Goal: Task Accomplishment & Management: Manage account settings

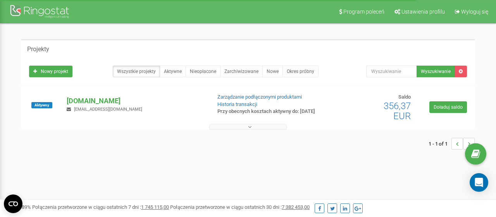
click at [249, 126] on icon at bounding box center [249, 126] width 3 height 5
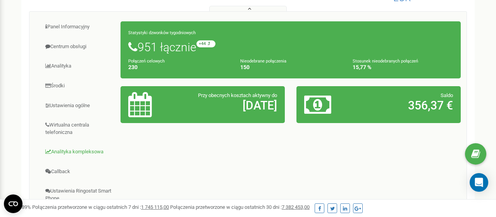
scroll to position [161, 0]
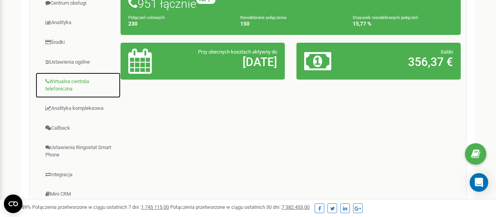
click at [64, 84] on link "Wirtualna centrala telefoniczna" at bounding box center [78, 85] width 86 height 26
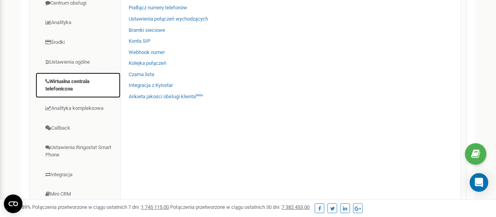
scroll to position [40, 0]
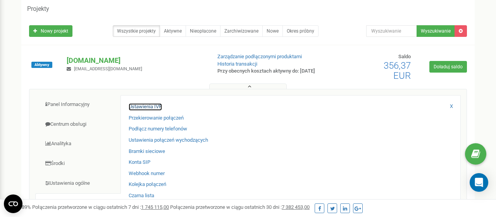
click at [141, 105] on link "Ustawienia IVR" at bounding box center [145, 106] width 33 height 7
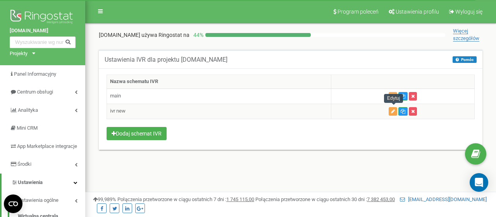
click at [392, 110] on icon "button" at bounding box center [393, 111] width 4 height 5
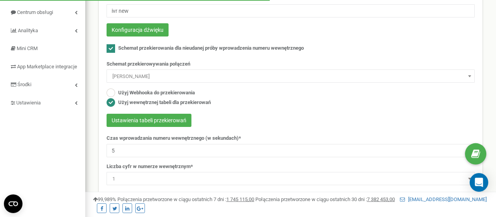
scroll to position [81, 0]
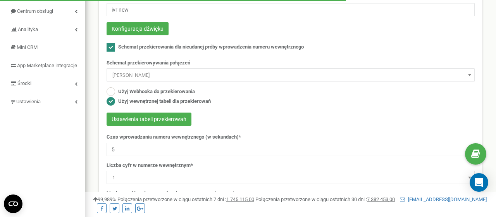
click at [470, 75] on b at bounding box center [469, 75] width 3 height 2
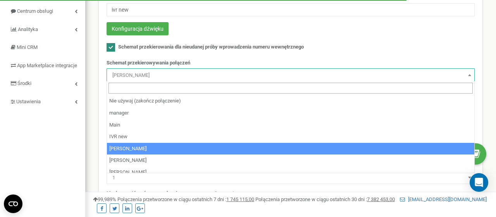
select select "140450"
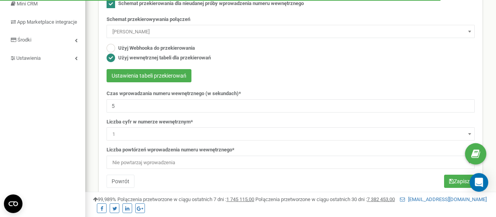
scroll to position [121, 0]
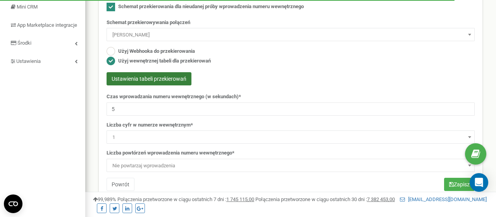
click at [149, 76] on button "Ustawienia tabeli przekierowań" at bounding box center [149, 78] width 85 height 13
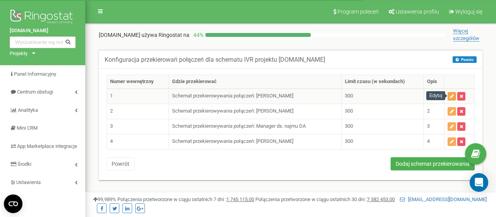
click at [453, 96] on icon "button" at bounding box center [452, 96] width 4 height 5
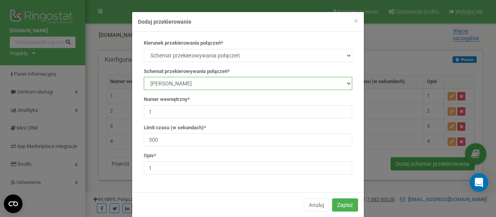
select select "232176"
click option "Kamila Rzeszut IVR 1" at bounding box center [0, 0] width 0 height 0
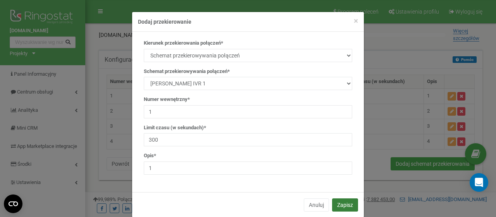
click at [346, 201] on button "Zapisz" at bounding box center [345, 204] width 26 height 13
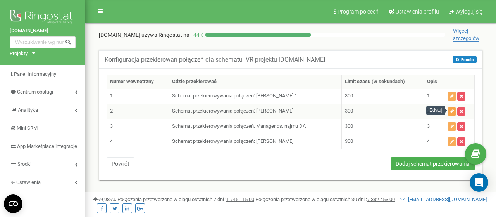
click at [452, 109] on icon "button" at bounding box center [452, 111] width 4 height 5
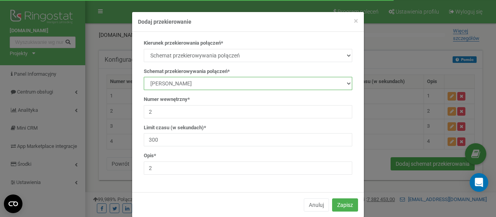
click at [144, 77] on select "manager Main IVR new Kamila Rzeszut Patrycja Juroszek Szymon Górnik Manager ds.…" at bounding box center [248, 83] width 209 height 13
select select "232181"
click option "[PERSON_NAME] IVR 1" at bounding box center [0, 0] width 0 height 0
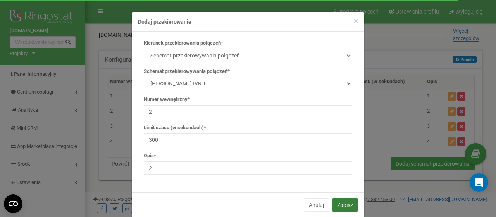
click at [345, 203] on button "Zapisz" at bounding box center [345, 204] width 26 height 13
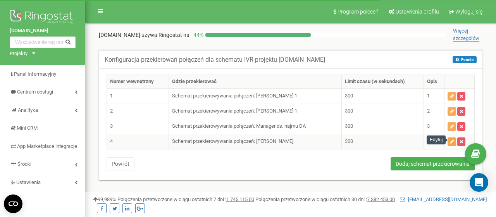
click at [451, 140] on button "button" at bounding box center [452, 141] width 9 height 9
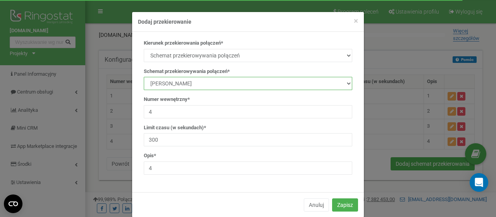
click at [144, 77] on select "manager Main IVR new Kamila Rzeszut Patrycja Juroszek Szymon Górnik Manager ds.…" at bounding box center [248, 83] width 209 height 13
select select "232181"
click option "[PERSON_NAME] IVR 1" at bounding box center [0, 0] width 0 height 0
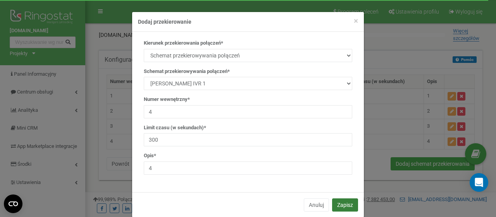
click at [344, 204] on button "Zapisz" at bounding box center [345, 204] width 26 height 13
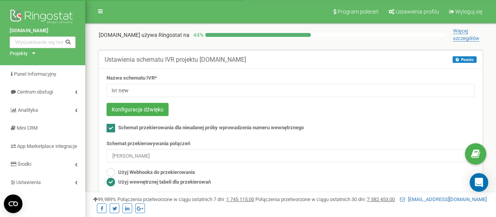
select select "140450"
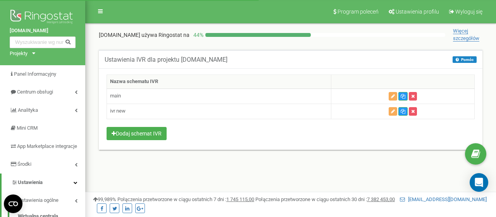
scroll to position [81, 0]
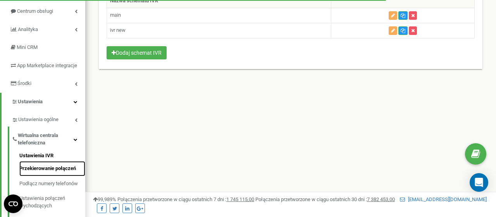
click at [53, 176] on link "Przekierowanie połączeń" at bounding box center [52, 168] width 66 height 15
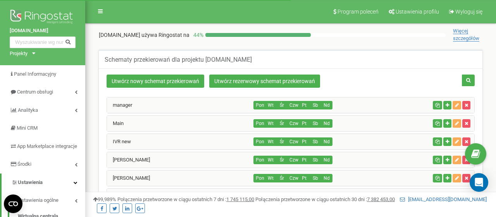
scroll to position [81, 0]
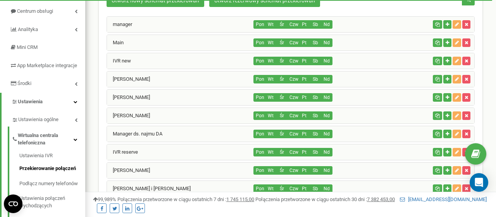
click at [173, 58] on div "IVR new" at bounding box center [180, 61] width 147 height 16
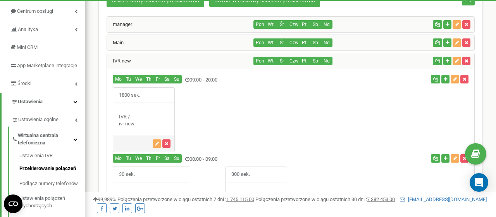
scroll to position [161, 0]
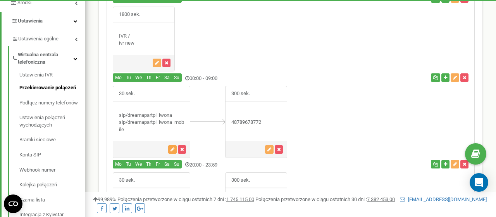
click at [171, 145] on button "button" at bounding box center [172, 149] width 9 height 9
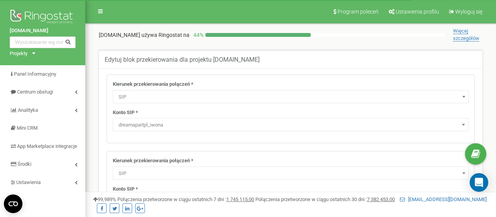
select select "SIP"
select select "dreamapartpl_iwona"
select select "SIP"
select select "dreamapartpl_iwona_mobile"
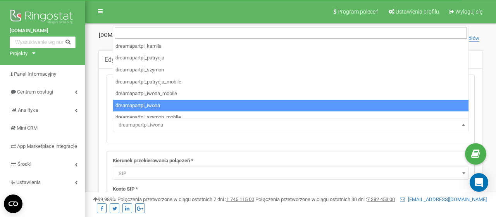
click at [463, 122] on span at bounding box center [464, 124] width 8 height 10
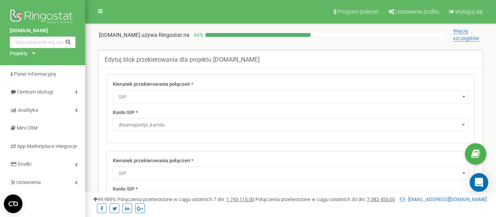
select select "dreamapartpl_kamila"
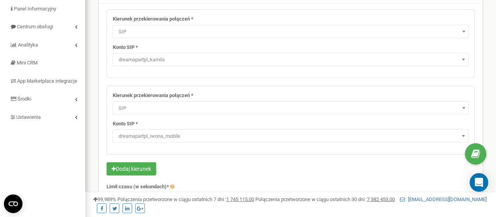
scroll to position [81, 0]
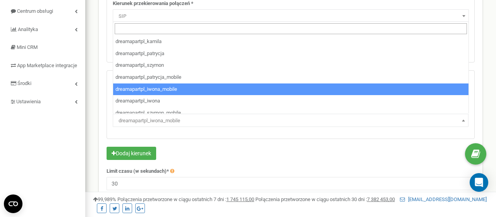
click at [465, 119] on b at bounding box center [463, 120] width 3 height 2
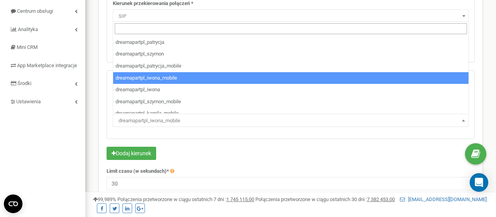
scroll to position [17, 0]
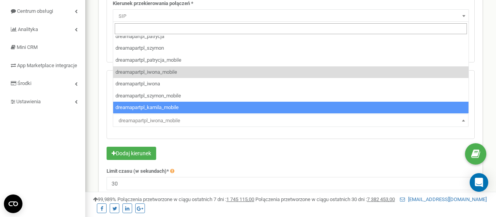
select select "dreamapartpl_kamila_mobile"
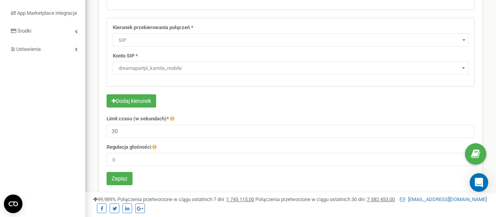
scroll to position [202, 0]
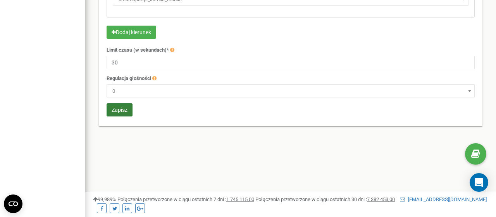
click at [116, 110] on button "Zapisz" at bounding box center [120, 109] width 26 height 13
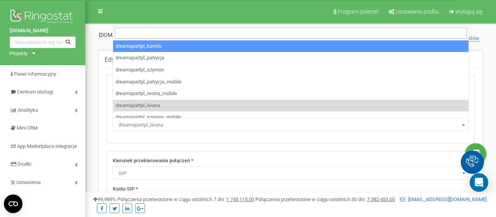
select select "SIP"
select select "dreamapartpl_iwona"
select select "SIP"
select select "dreamapartpl_iwona_mobile"
select select "dreamapartpl_kamila"
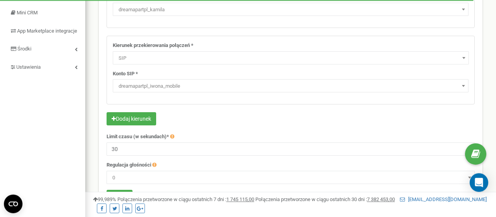
scroll to position [121, 0]
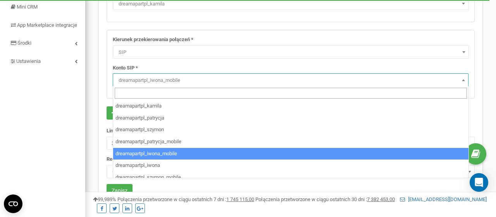
click at [464, 81] on span at bounding box center [464, 80] width 8 height 10
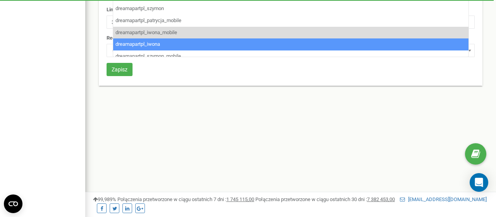
scroll to position [17, 0]
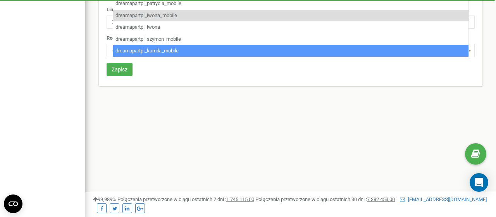
select select "dreamapartpl_kamila_mobile"
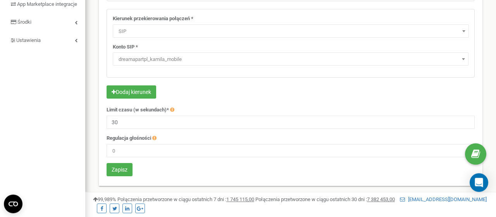
scroll to position [173, 0]
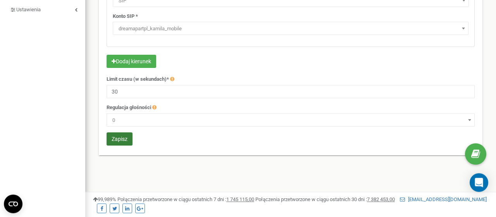
click at [118, 133] on button "Zapisz" at bounding box center [120, 138] width 26 height 13
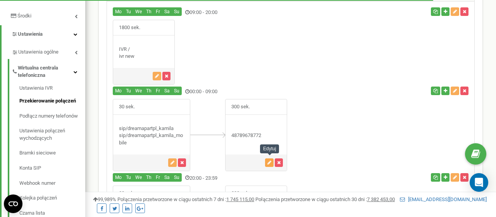
scroll to position [148, 0]
click at [271, 160] on icon "button" at bounding box center [270, 162] width 4 height 5
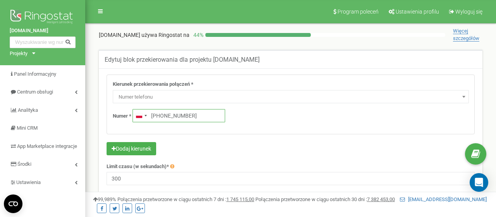
click at [197, 116] on input "+48789678772" at bounding box center [179, 115] width 93 height 13
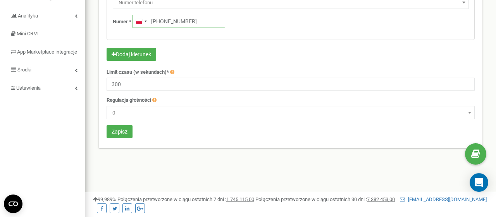
scroll to position [121, 0]
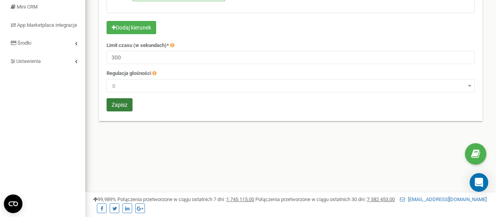
type input "[PHONE_NUMBER]"
click at [124, 104] on button "Zapisz" at bounding box center [120, 104] width 26 height 13
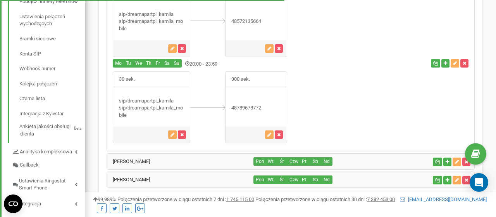
scroll to position [262, 0]
click at [270, 133] on icon "button" at bounding box center [270, 134] width 4 height 5
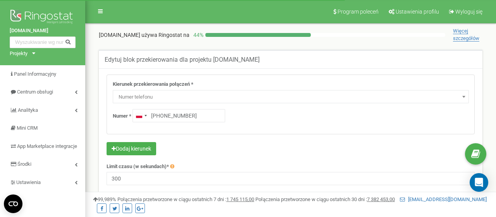
scroll to position [81, 0]
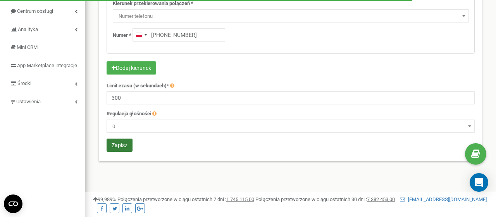
click at [128, 144] on button "Zapisz" at bounding box center [120, 144] width 26 height 13
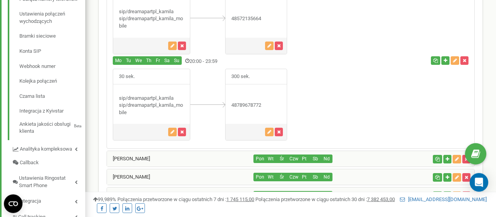
scroll to position [302, 0]
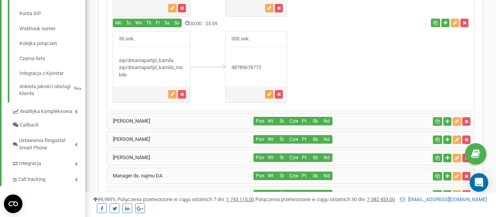
click at [269, 92] on icon "button" at bounding box center [270, 94] width 4 height 5
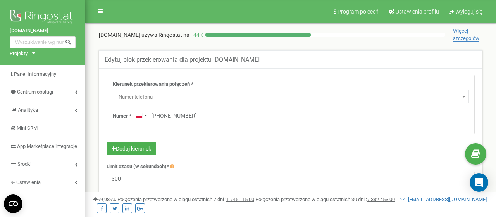
scroll to position [121, 0]
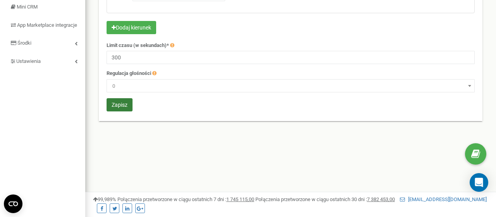
type input "[PHONE_NUMBER]"
click at [128, 104] on button "Zapisz" at bounding box center [120, 104] width 26 height 13
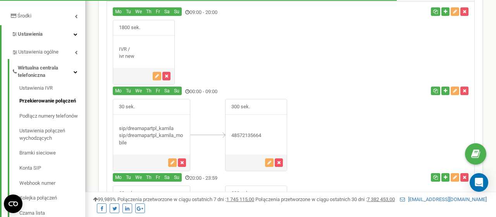
scroll to position [148, 0]
